Goal: Communication & Community: Answer question/provide support

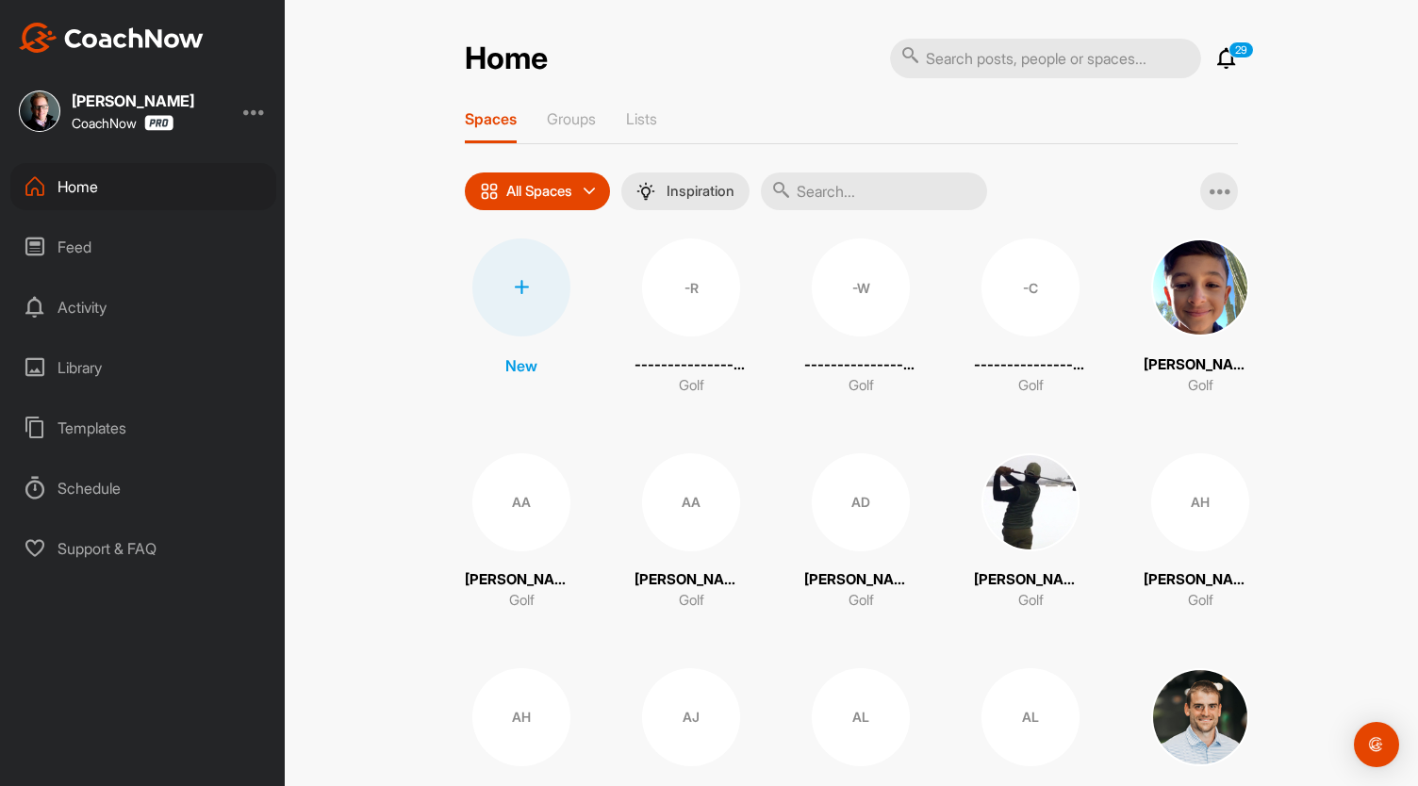
click at [835, 195] on input "text" at bounding box center [874, 192] width 226 height 38
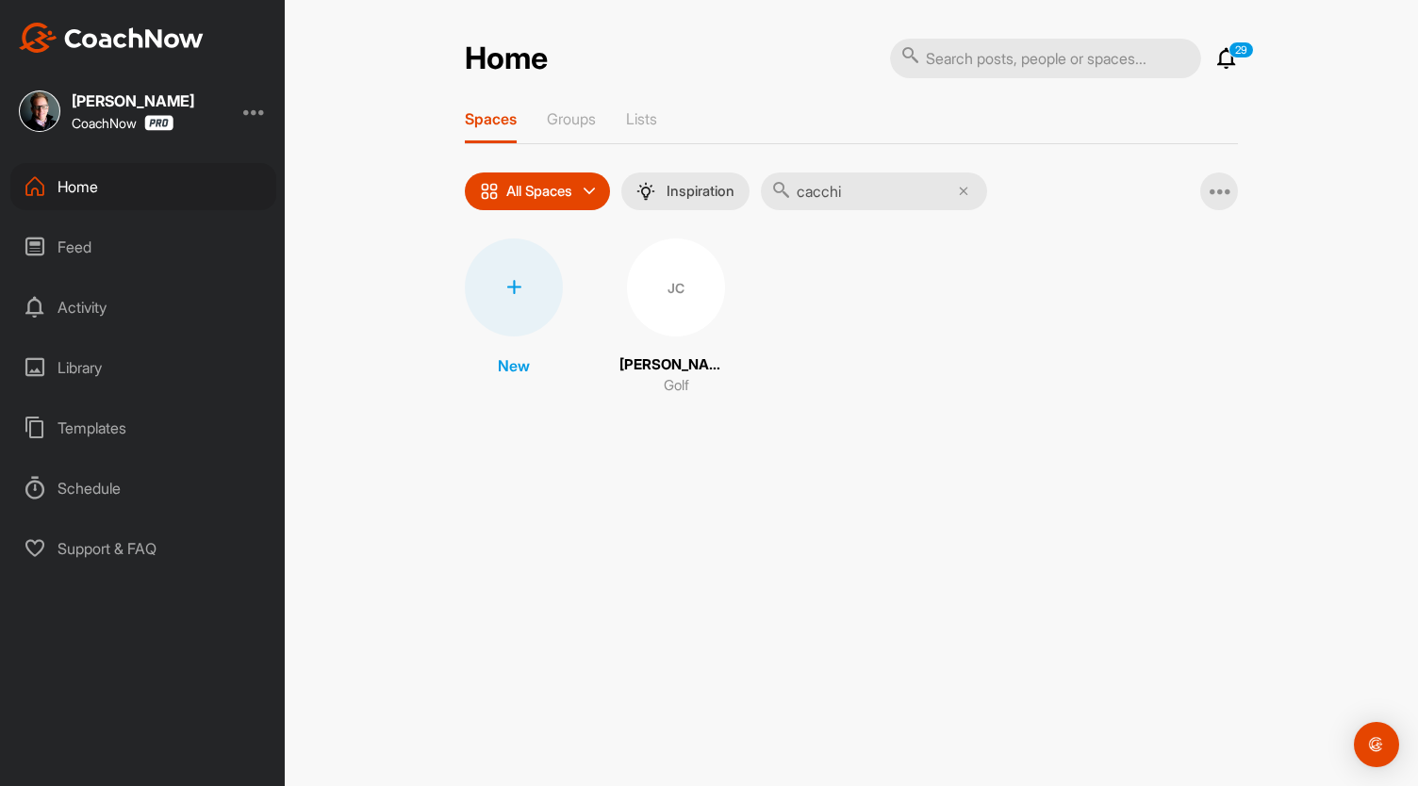
type input "cacchi"
click at [631, 278] on div "JC" at bounding box center [676, 287] width 98 height 98
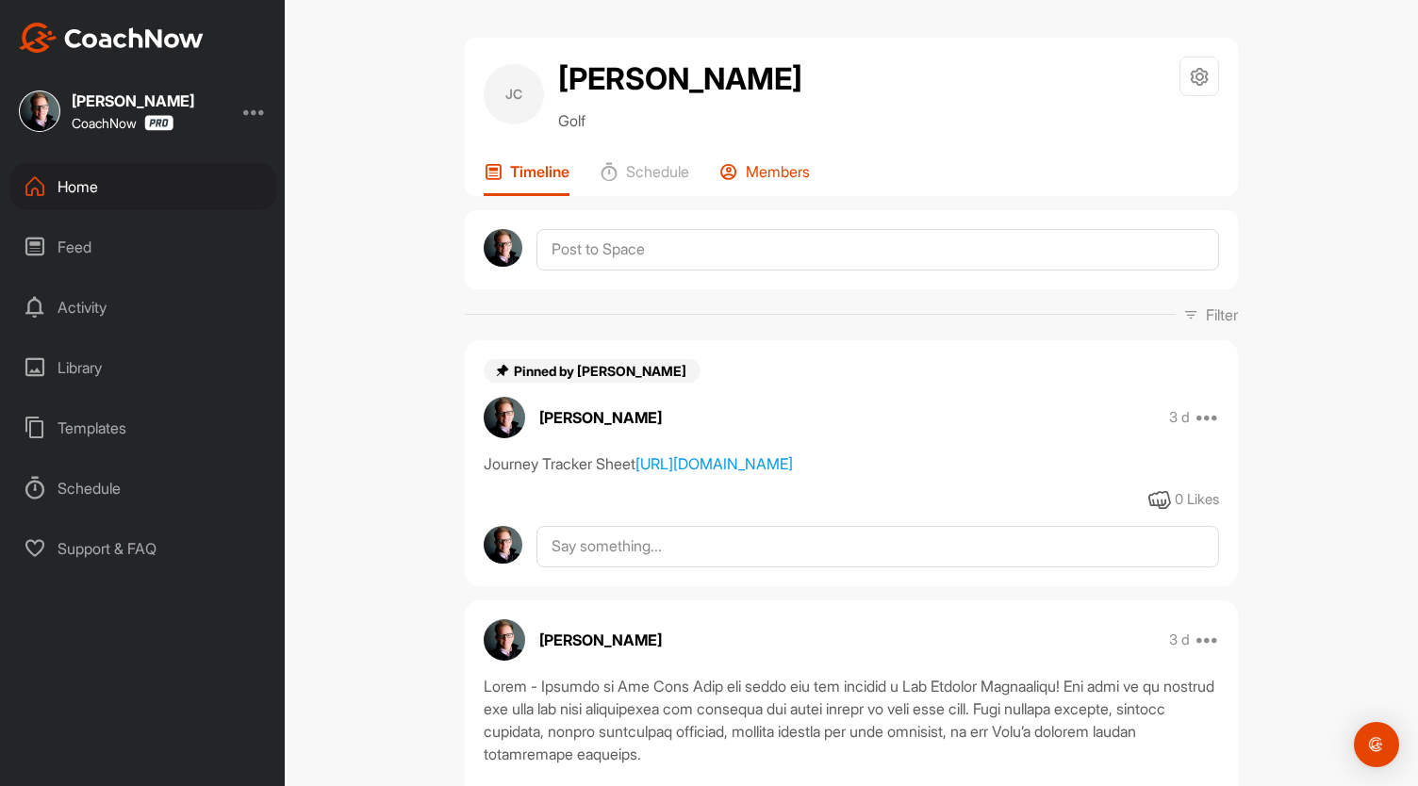
click at [746, 186] on div "Members" at bounding box center [764, 179] width 90 height 34
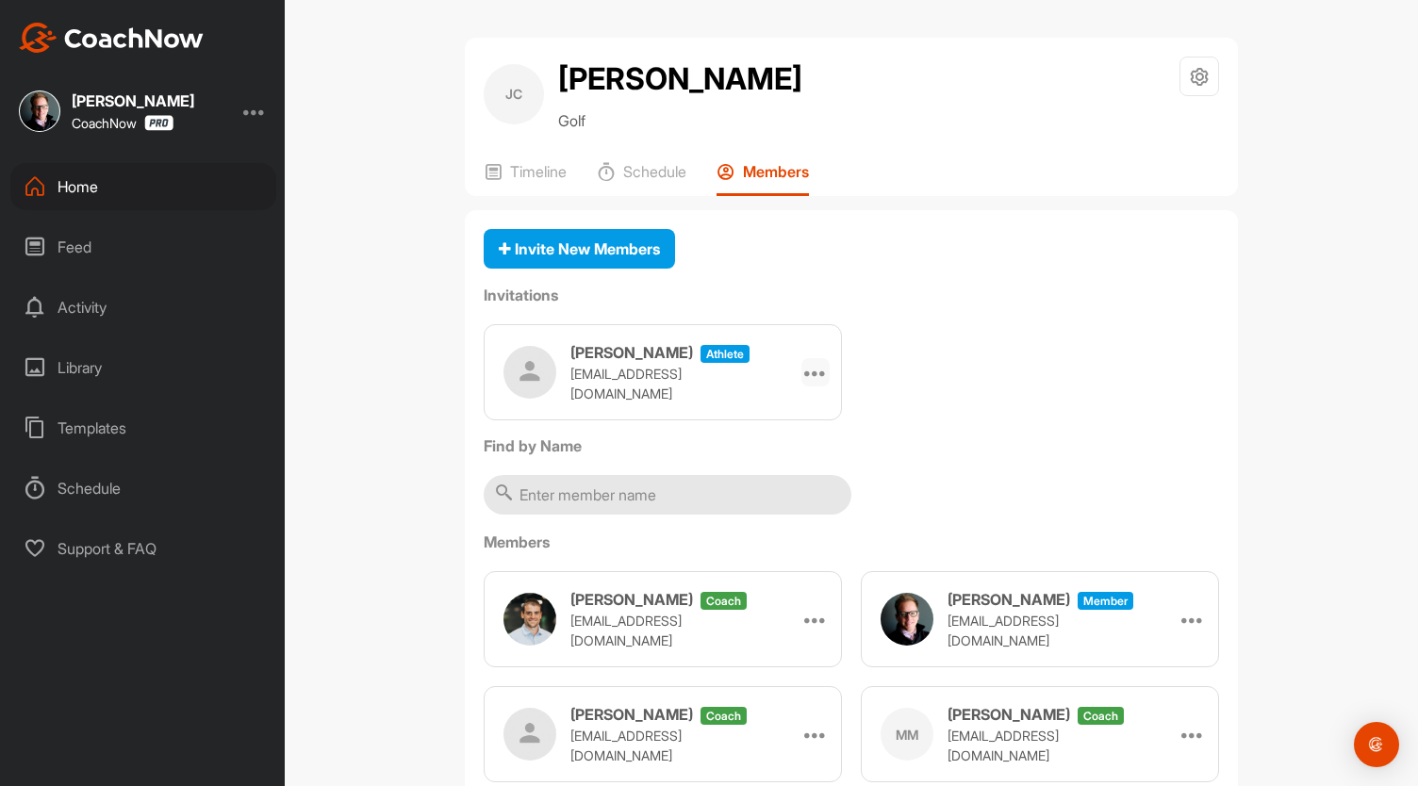
click at [801, 370] on div at bounding box center [815, 372] width 28 height 28
click at [758, 499] on li "Re-send" at bounding box center [779, 484] width 101 height 59
